Goal: Task Accomplishment & Management: Manage account settings

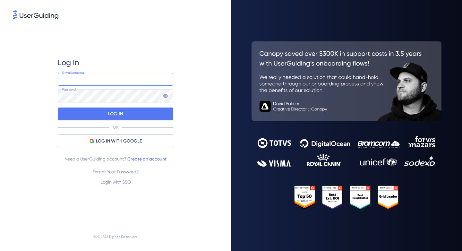
click at [104, 79] on input "email" at bounding box center [116, 79] width 116 height 13
paste input "design.produto@activesoft.com.br"
type input "design.produto@activesoft.com.br"
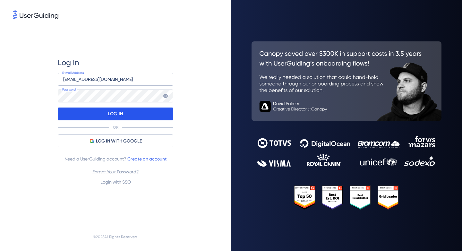
click at [109, 112] on p "LOG IN" at bounding box center [115, 114] width 15 height 10
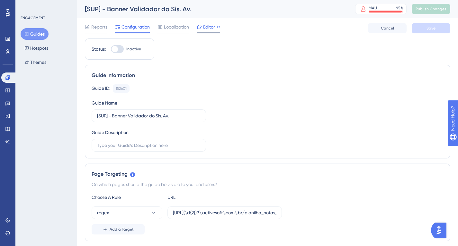
click at [205, 26] on span "Editor" at bounding box center [209, 27] width 12 height 8
click at [211, 27] on span "Editor" at bounding box center [209, 27] width 12 height 8
click at [173, 28] on span "Localization" at bounding box center [176, 27] width 25 height 8
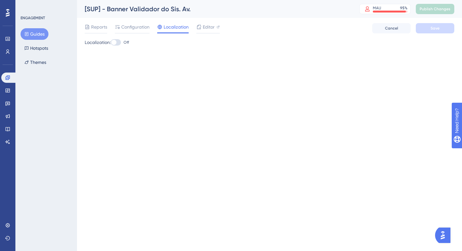
drag, startPoint x: 103, startPoint y: 20, endPoint x: 102, endPoint y: 30, distance: 10.3
click at [102, 0] on html "You Unlocked a Reward! Share your experience on G2 and claim your $100 gift car…" at bounding box center [232, 115] width 462 height 251
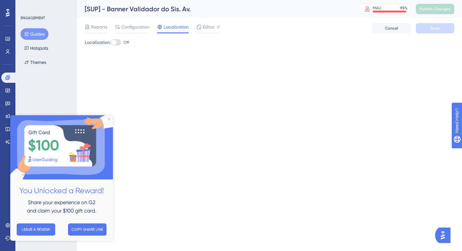
click at [107, 119] on img at bounding box center [61, 147] width 103 height 64
click at [109, 119] on icon "Close Preview" at bounding box center [109, 119] width 3 height 3
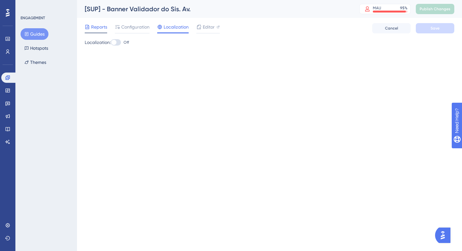
click at [98, 28] on span "Reports" at bounding box center [99, 27] width 16 height 8
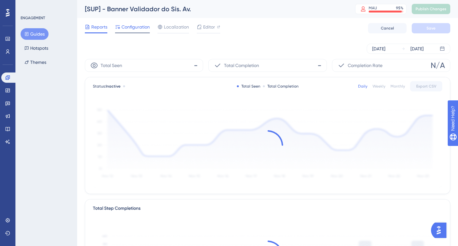
click at [126, 28] on span "Configuration" at bounding box center [135, 27] width 28 height 8
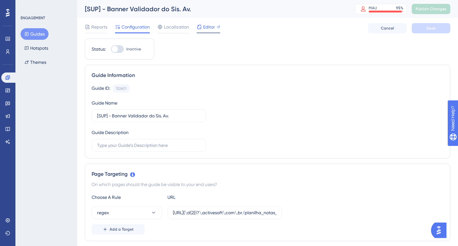
click at [210, 25] on span "Editor" at bounding box center [209, 27] width 12 height 8
